Goal: Transaction & Acquisition: Register for event/course

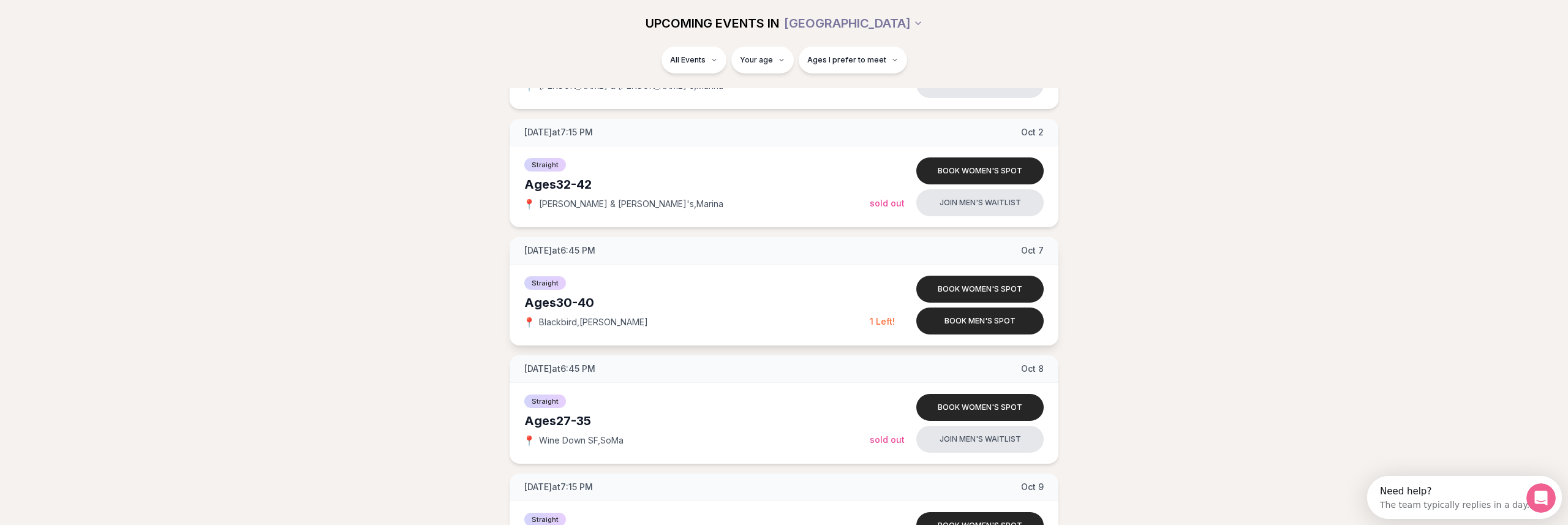
click at [563, 325] on span "Blackbird , [PERSON_NAME]" at bounding box center [593, 322] width 109 height 12
drag, startPoint x: 563, startPoint y: 325, endPoint x: 580, endPoint y: 325, distance: 17.0
click at [580, 325] on span "Blackbird , [PERSON_NAME]" at bounding box center [593, 322] width 109 height 12
click at [550, 326] on span "Blackbird , [PERSON_NAME]" at bounding box center [593, 322] width 109 height 12
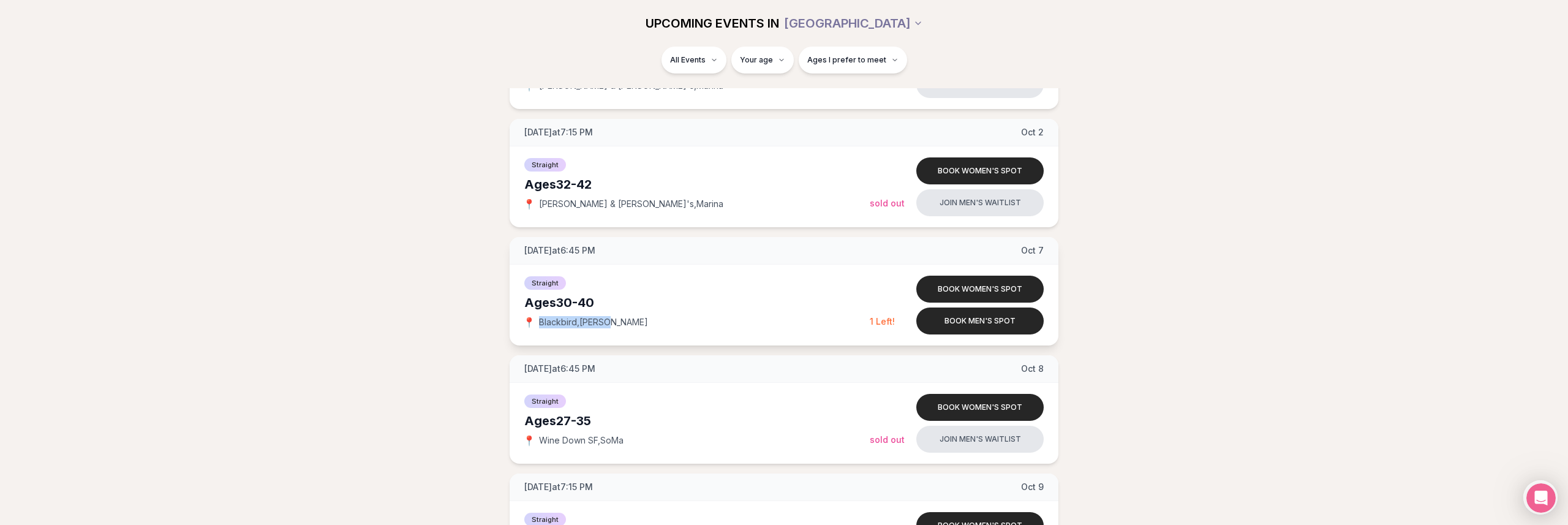
drag, startPoint x: 550, startPoint y: 326, endPoint x: 595, endPoint y: 326, distance: 45.0
click at [595, 326] on span "Blackbird , [PERSON_NAME]" at bounding box center [593, 322] width 109 height 12
copy span "Blackbird , [PERSON_NAME]"
click at [62, 252] on div "[DATE] at 6:45 PM [DATE] Ages [DEMOGRAPHIC_DATA] Straight 📍 Wine Down SF , SoMa…" at bounding box center [784, 468] width 1529 height 2354
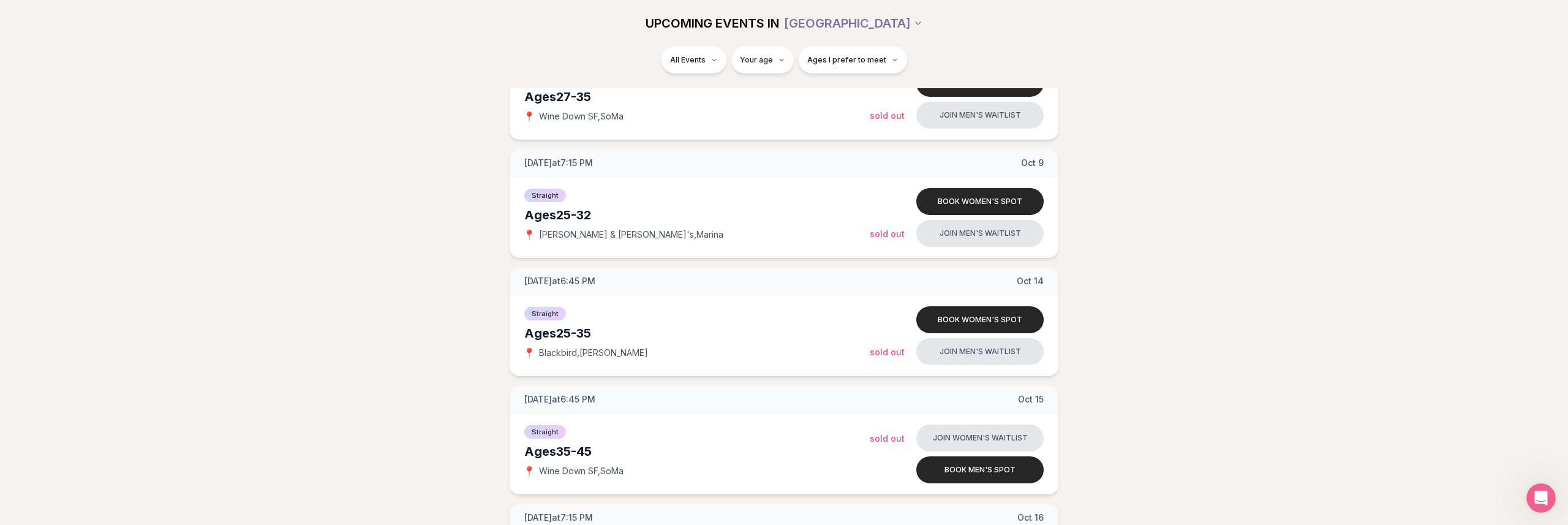
scroll to position [1294, 0]
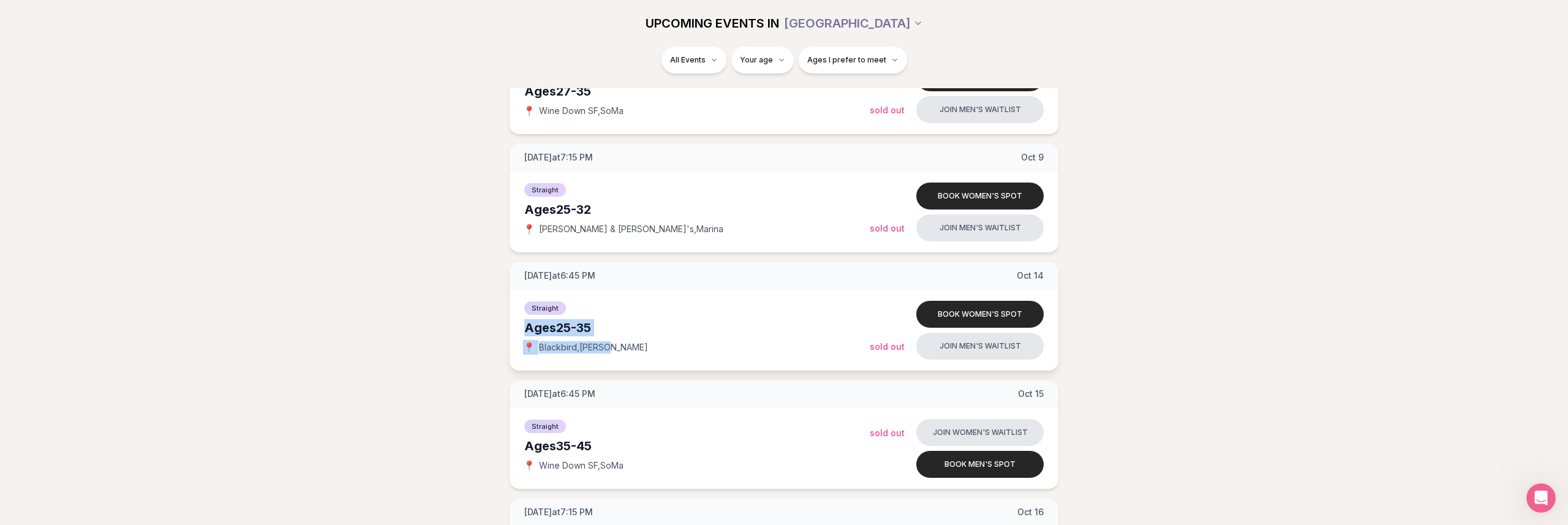
drag, startPoint x: 627, startPoint y: 365, endPoint x: 512, endPoint y: 318, distance: 124.2
click at [512, 318] on div "Straight Ages [DEMOGRAPHIC_DATA] 📍 Blackbird , [PERSON_NAME] Book women's spot …" at bounding box center [784, 330] width 549 height 81
click at [461, 320] on div "[DATE] at 6:45 PM [DATE] Ages [DEMOGRAPHIC_DATA] Straight 📍 Wine Down SF , SoMa…" at bounding box center [784, 139] width 1529 height 2354
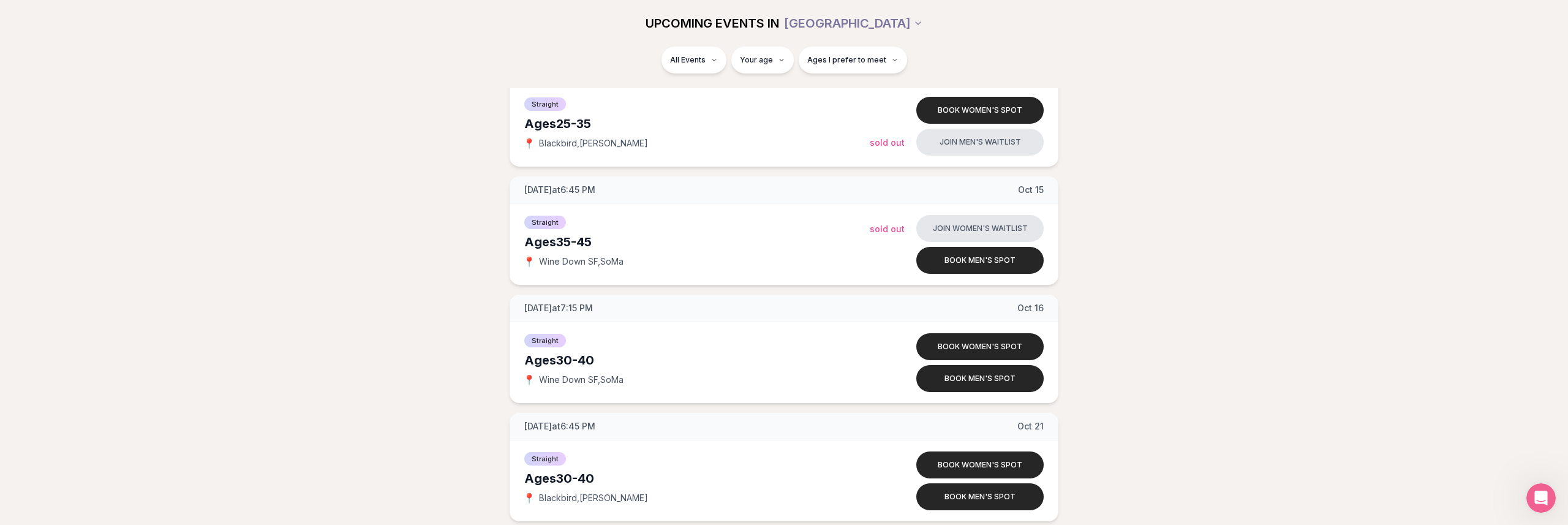
scroll to position [1486, 0]
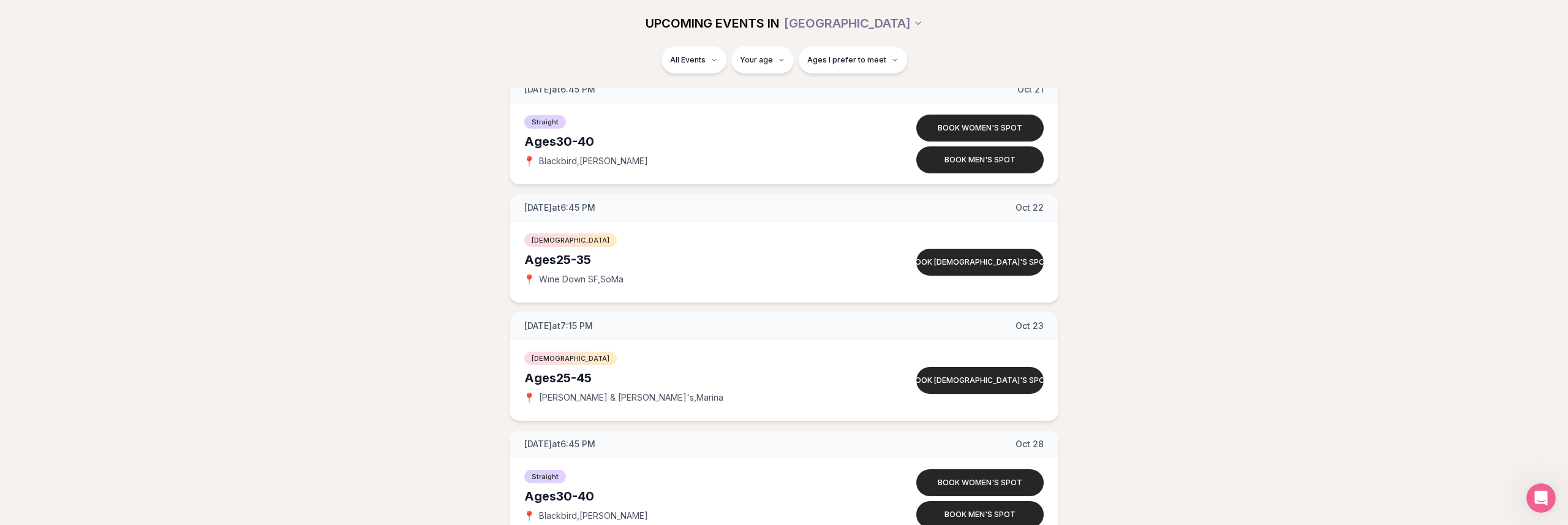
scroll to position [1795, 0]
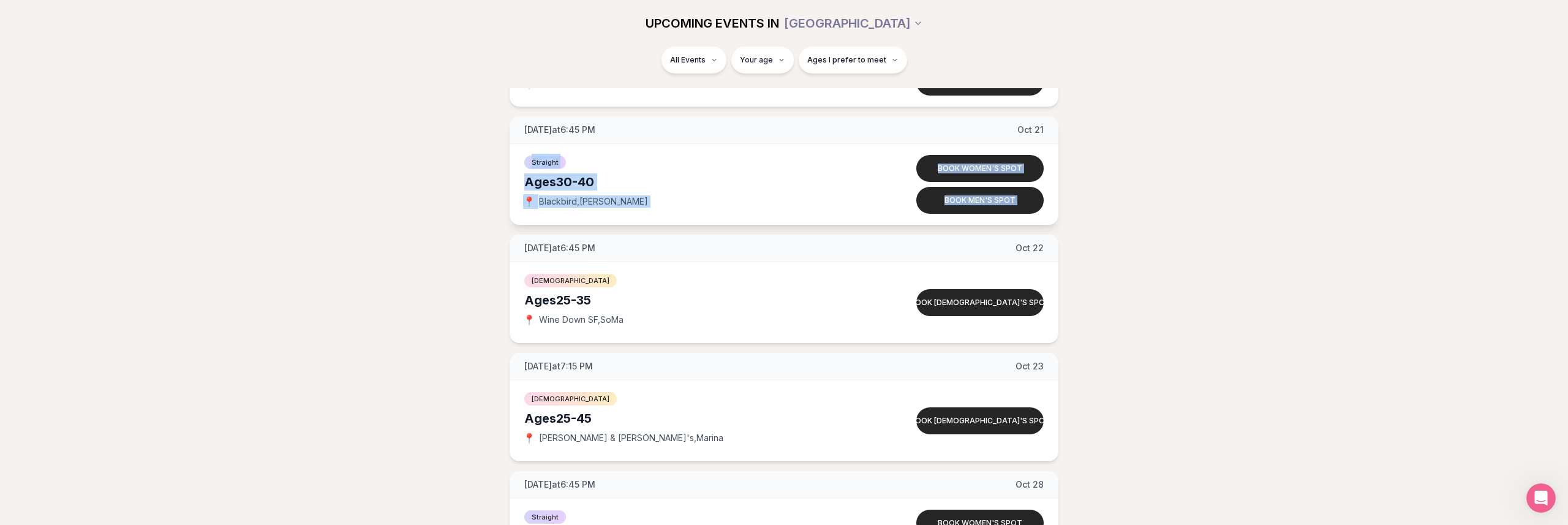
drag, startPoint x: 615, startPoint y: 224, endPoint x: 510, endPoint y: 160, distance: 123.0
click at [510, 160] on div "Straight Ages [DEMOGRAPHIC_DATA] 📍 Blackbird , [PERSON_NAME] Book women's spot …" at bounding box center [784, 184] width 549 height 81
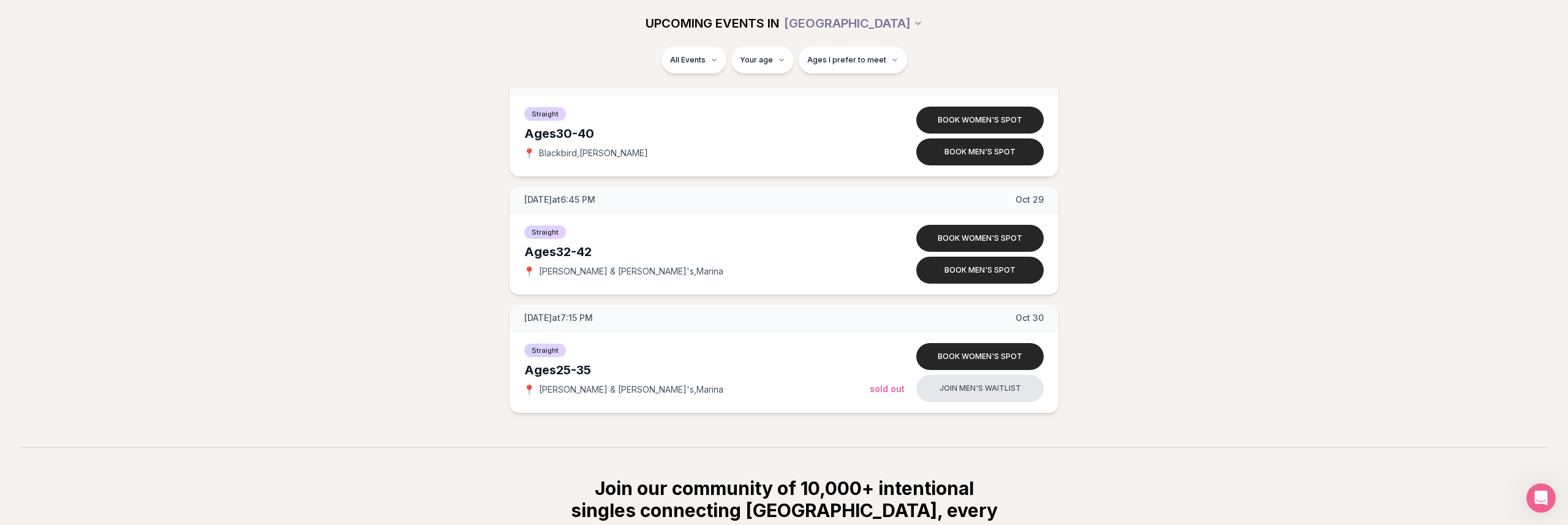
scroll to position [2404, 0]
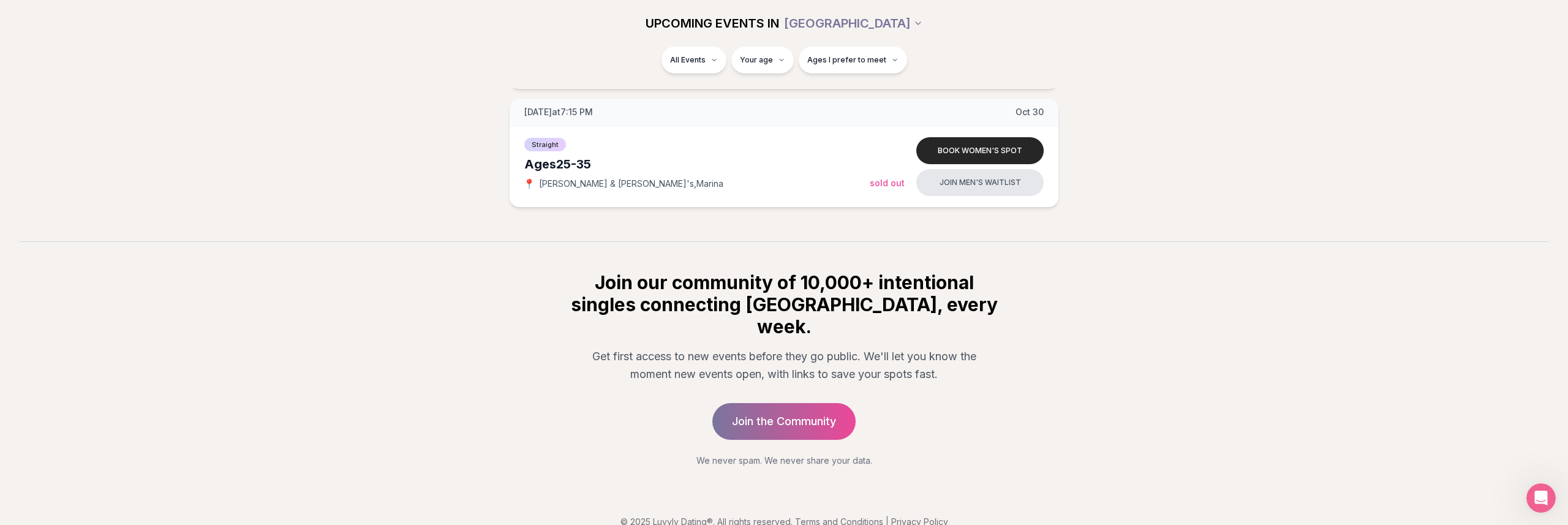
click at [484, 297] on section "Join our community of 10,000+ intentional singles connecting [GEOGRAPHIC_DATA],…" at bounding box center [784, 354] width 1568 height 225
